Goal: Find specific page/section: Find specific page/section

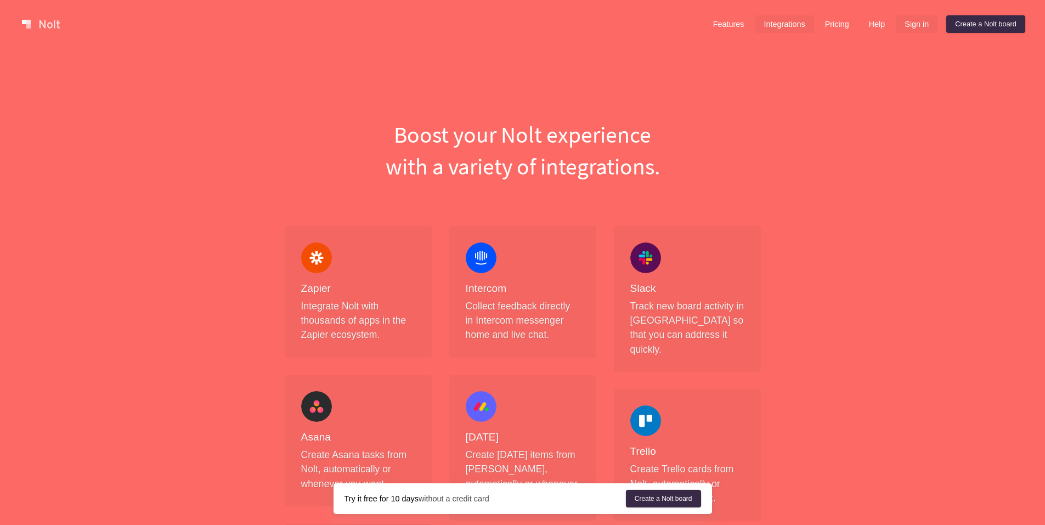
click at [926, 24] on link "Sign in" at bounding box center [917, 24] width 42 height 18
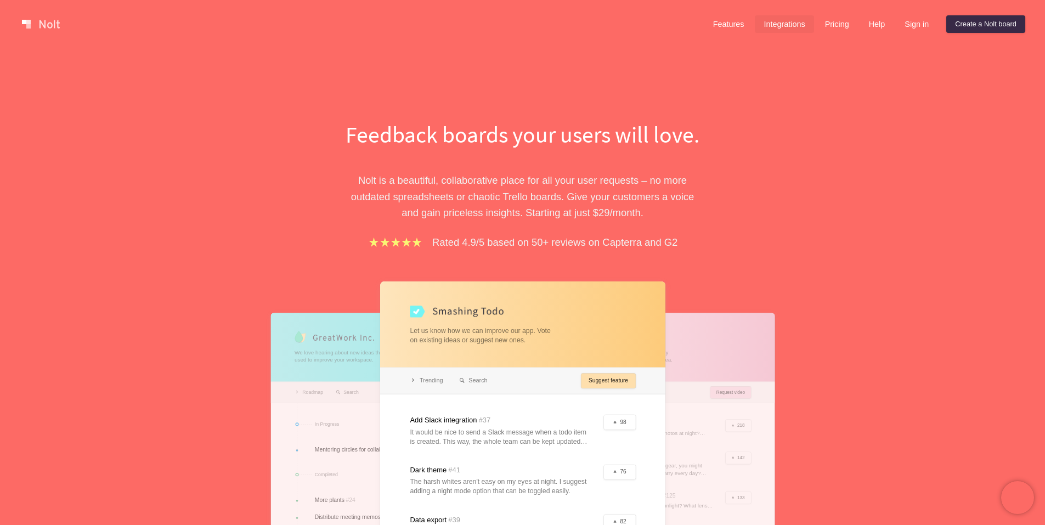
click at [782, 21] on link "Integrations" at bounding box center [784, 24] width 59 height 18
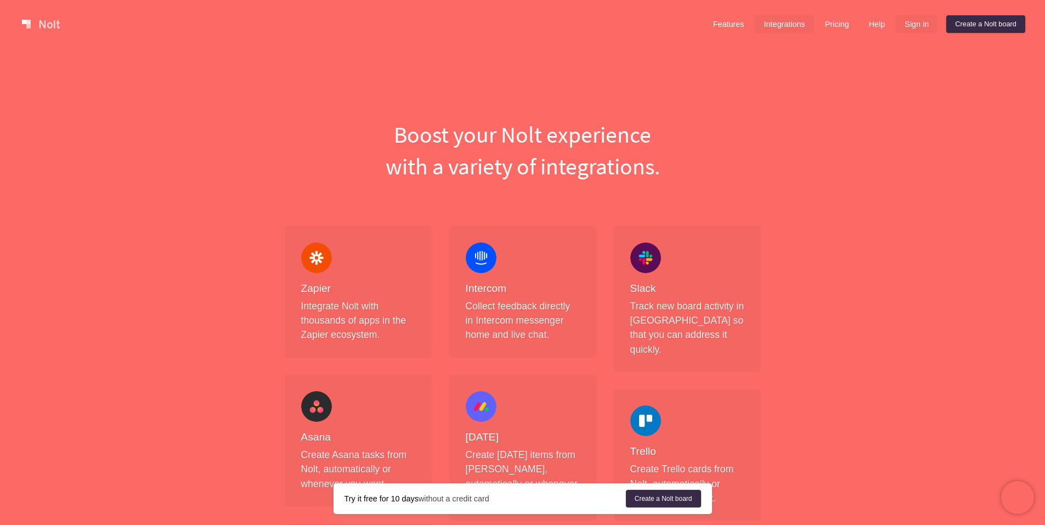
click at [920, 19] on link "Sign in" at bounding box center [917, 24] width 42 height 18
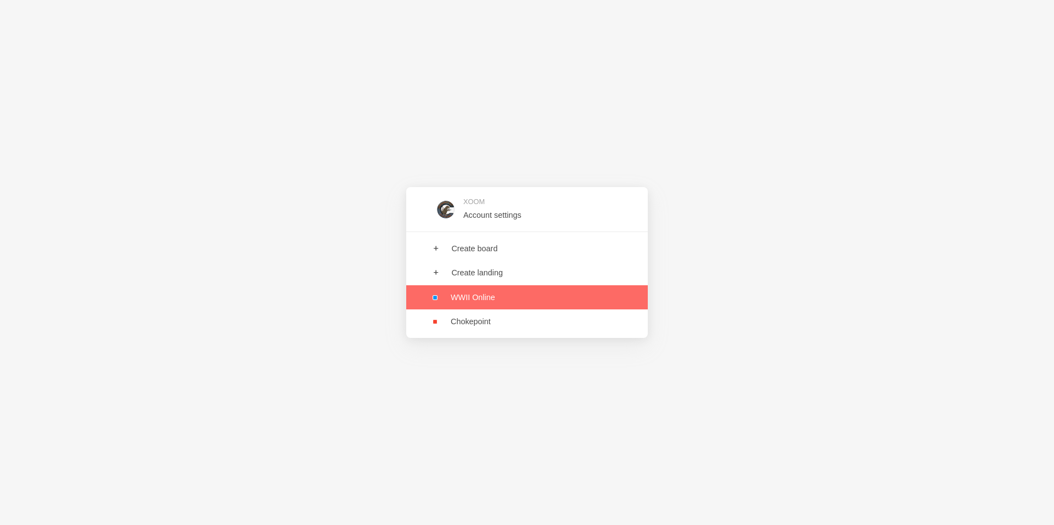
click at [471, 301] on link at bounding box center [526, 297] width 241 height 24
